Goal: Task Accomplishment & Management: Manage account settings

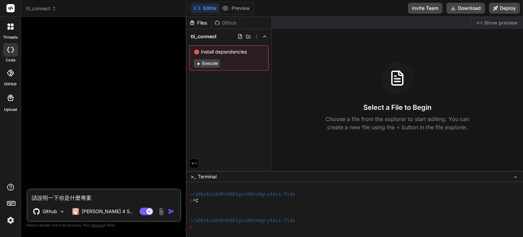
scroll to position [33, 0]
click at [97, 193] on textarea "請說明一下你是什麼專案" at bounding box center [104, 195] width 153 height 12
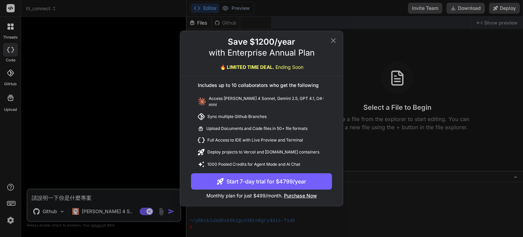
click at [335, 43] on icon at bounding box center [333, 40] width 5 height 5
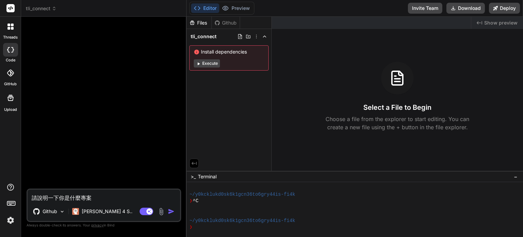
click at [8, 222] on img at bounding box center [11, 220] width 12 height 12
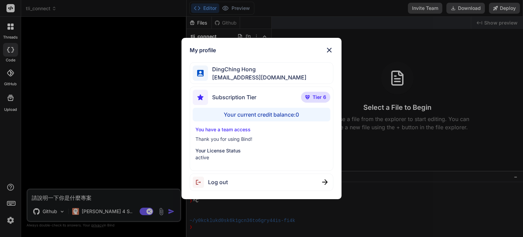
click at [221, 183] on span "Log out" at bounding box center [218, 182] width 20 height 8
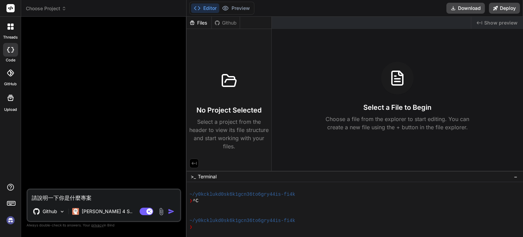
scroll to position [59, 0]
click at [11, 221] on img at bounding box center [11, 220] width 12 height 12
type textarea "x"
click at [10, 221] on img at bounding box center [11, 220] width 12 height 12
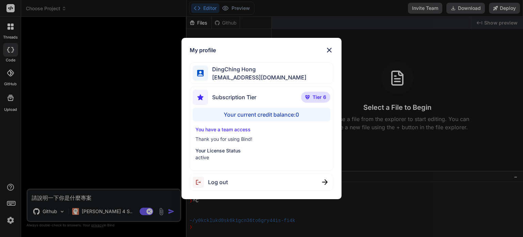
click at [68, 171] on div "My profile DingChing Hong [EMAIL_ADDRESS][DOMAIN_NAME] Subscription Tier Tier 6…" at bounding box center [261, 118] width 523 height 237
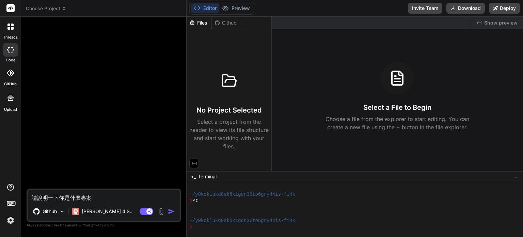
click at [105, 196] on textarea "請說明一下你是什麼專案" at bounding box center [104, 195] width 153 height 12
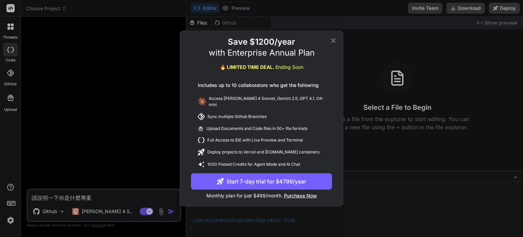
click at [333, 42] on icon at bounding box center [333, 40] width 5 height 5
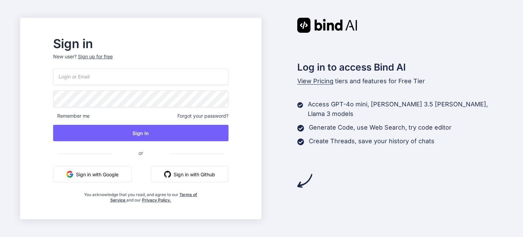
click at [109, 174] on button "Sign in with Google" at bounding box center [92, 174] width 79 height 16
